Goal: Transaction & Acquisition: Obtain resource

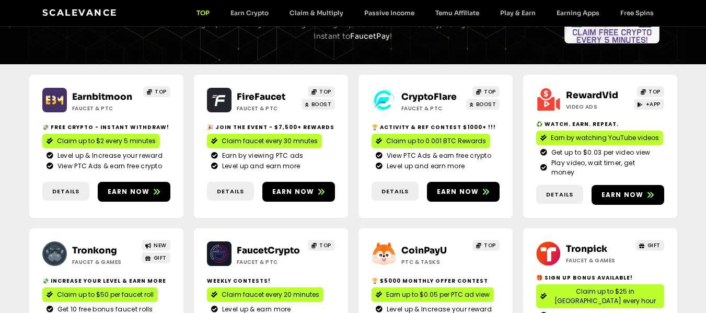
scroll to position [105, 0]
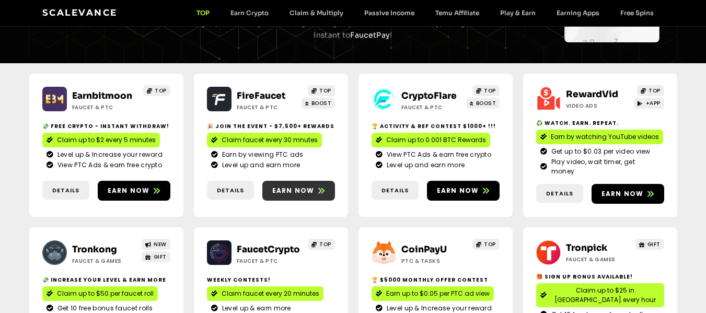
click at [304, 186] on span "Earn now" at bounding box center [293, 190] width 42 height 9
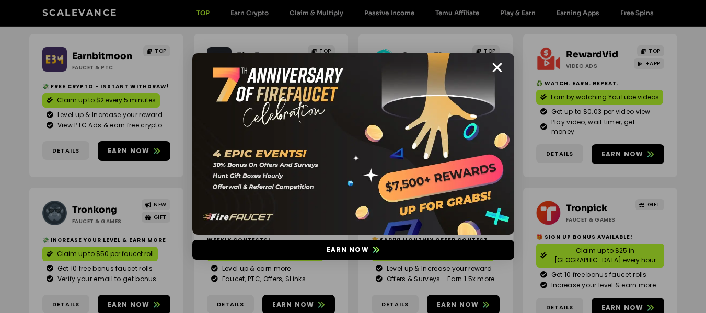
scroll to position [146, 0]
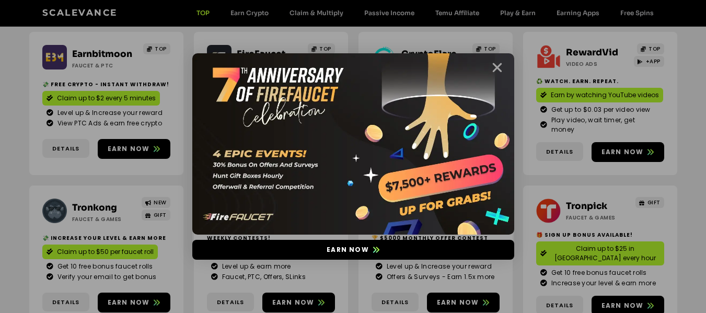
click at [498, 67] on icon "Close" at bounding box center [497, 67] width 13 height 13
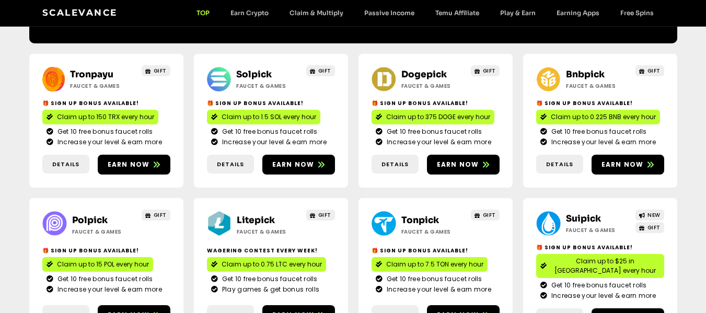
scroll to position [586, 0]
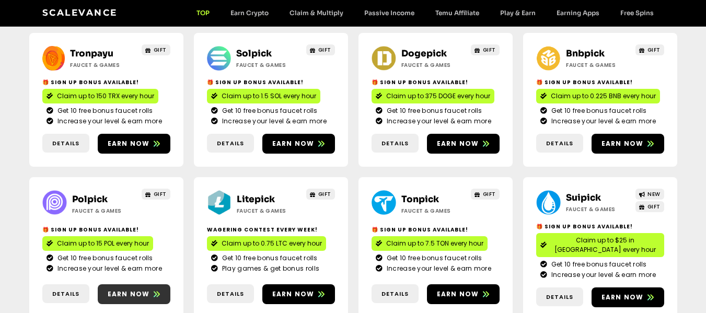
click at [127, 290] on span "Earn now" at bounding box center [129, 294] width 42 height 9
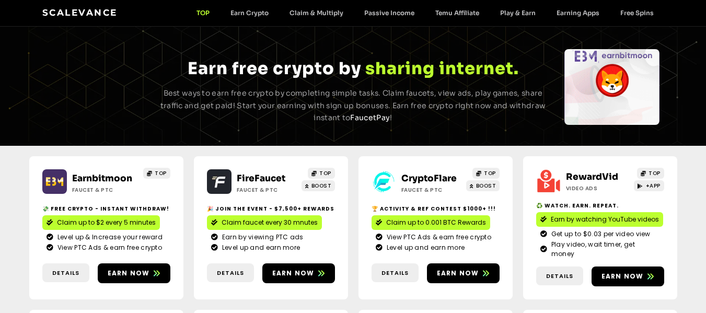
scroll to position [21, 0]
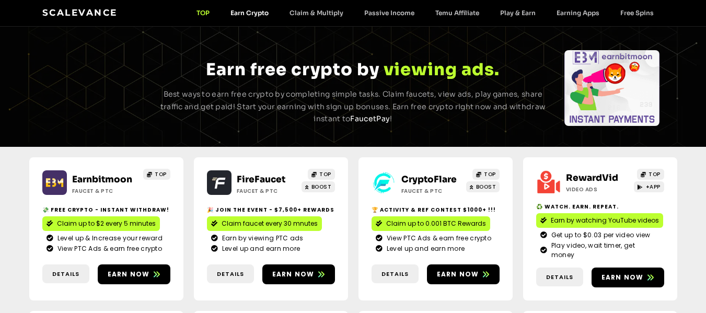
click at [260, 12] on link "Earn Crypto" at bounding box center [249, 13] width 59 height 8
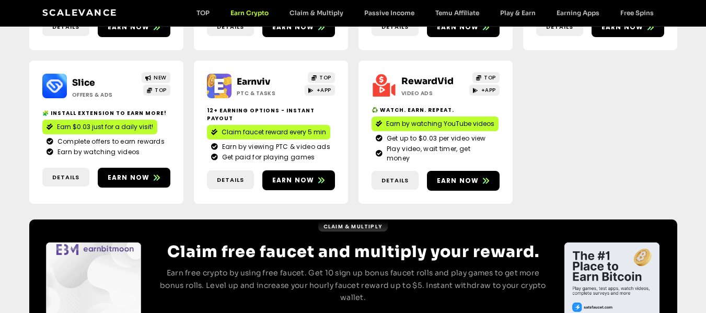
scroll to position [455, 0]
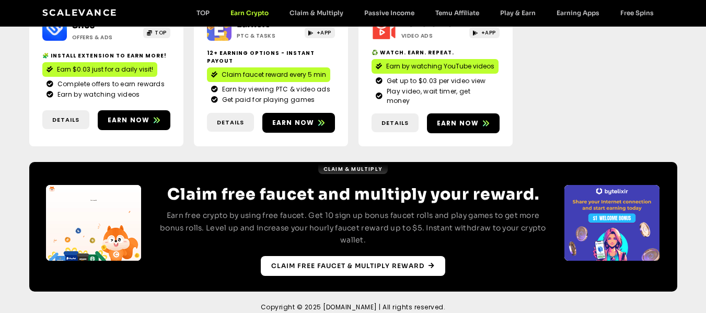
click at [321, 261] on span "Claim free faucet & multiply reward" at bounding box center [347, 265] width 153 height 9
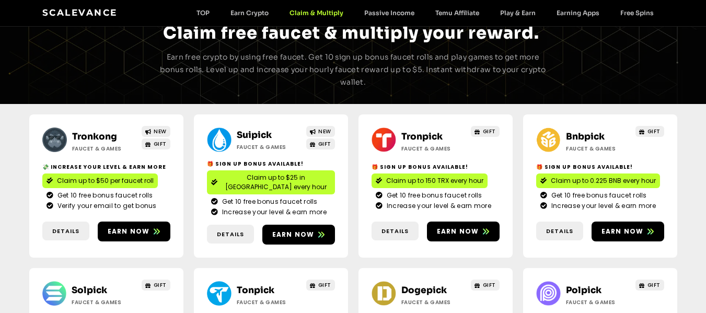
scroll to position [48, 0]
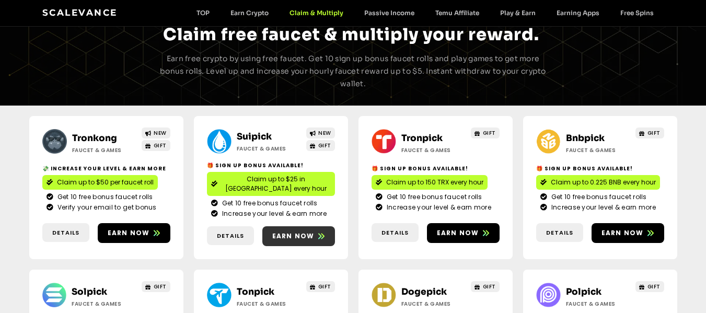
click at [301, 232] on span "Earn now" at bounding box center [293, 236] width 42 height 9
